Goal: Transaction & Acquisition: Purchase product/service

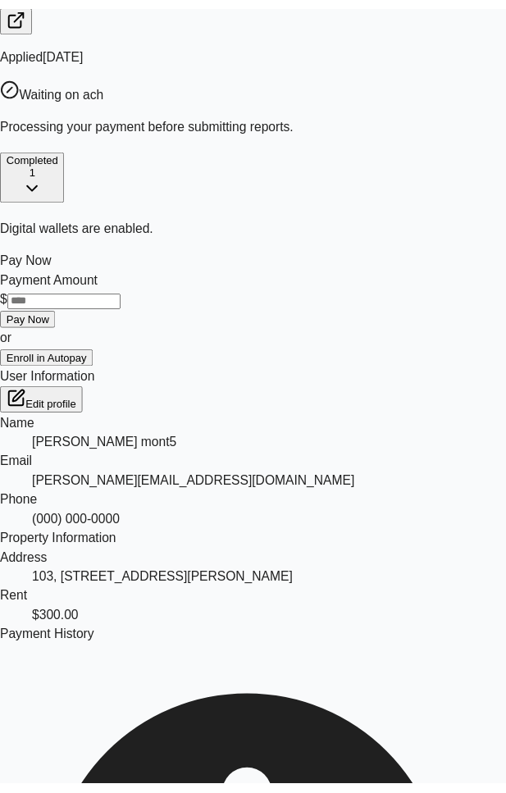
scroll to position [344, 0]
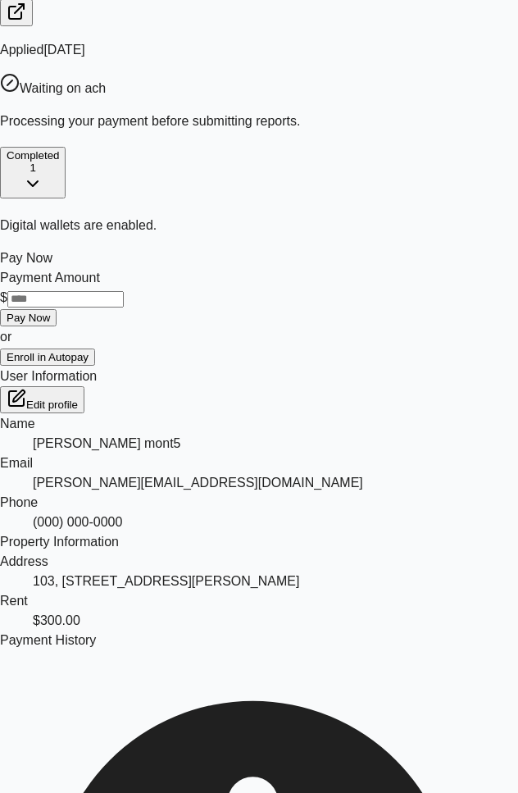
drag, startPoint x: 214, startPoint y: 298, endPoint x: 266, endPoint y: 295, distance: 51.7
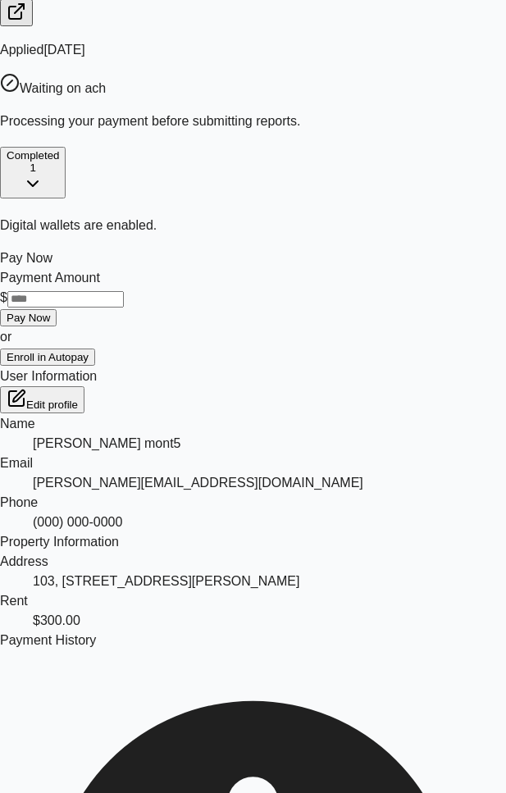
click at [124, 291] on input "Payment Amount" at bounding box center [65, 299] width 116 height 16
type input "***"
click at [57, 309] on button "Pay Now" at bounding box center [28, 317] width 57 height 17
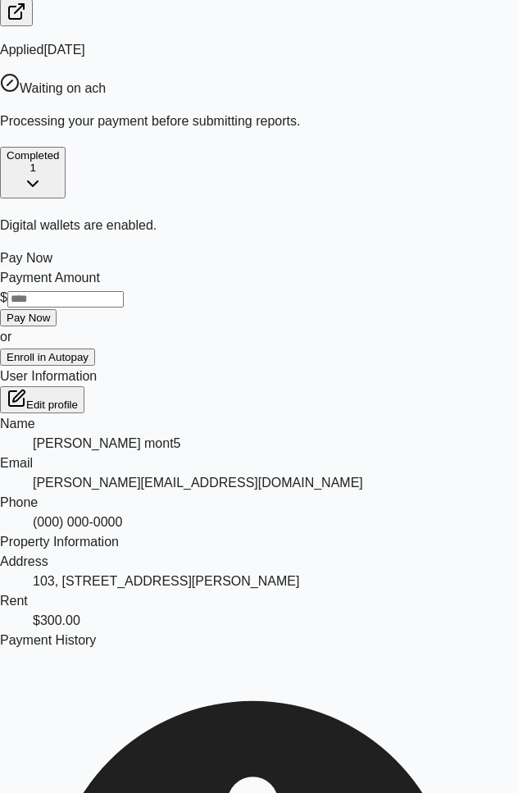
drag, startPoint x: 294, startPoint y: 494, endPoint x: 125, endPoint y: 487, distance: 169.1
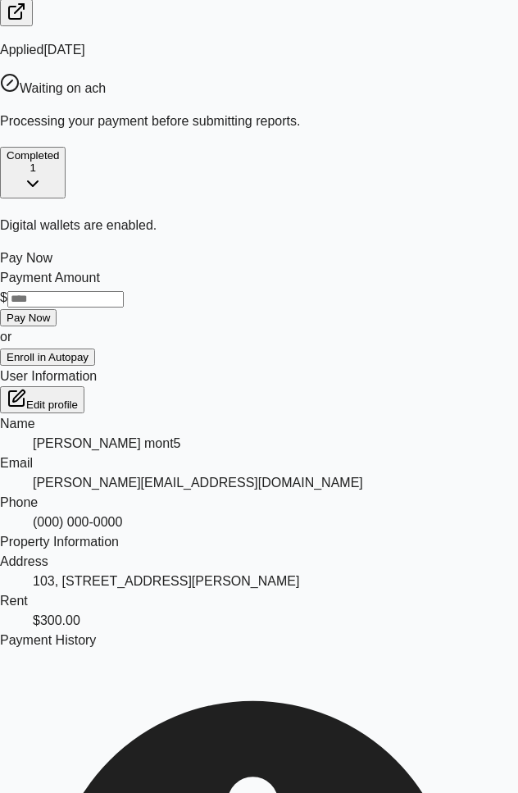
copy h3 "Insufficient funds. Account balance is $100, but payment total is $109.5."
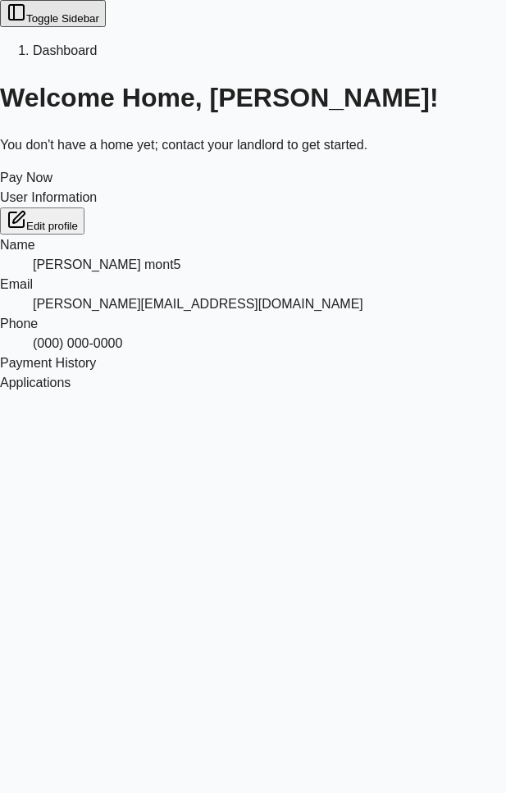
scroll to position [207, 0]
